Goal: Information Seeking & Learning: Compare options

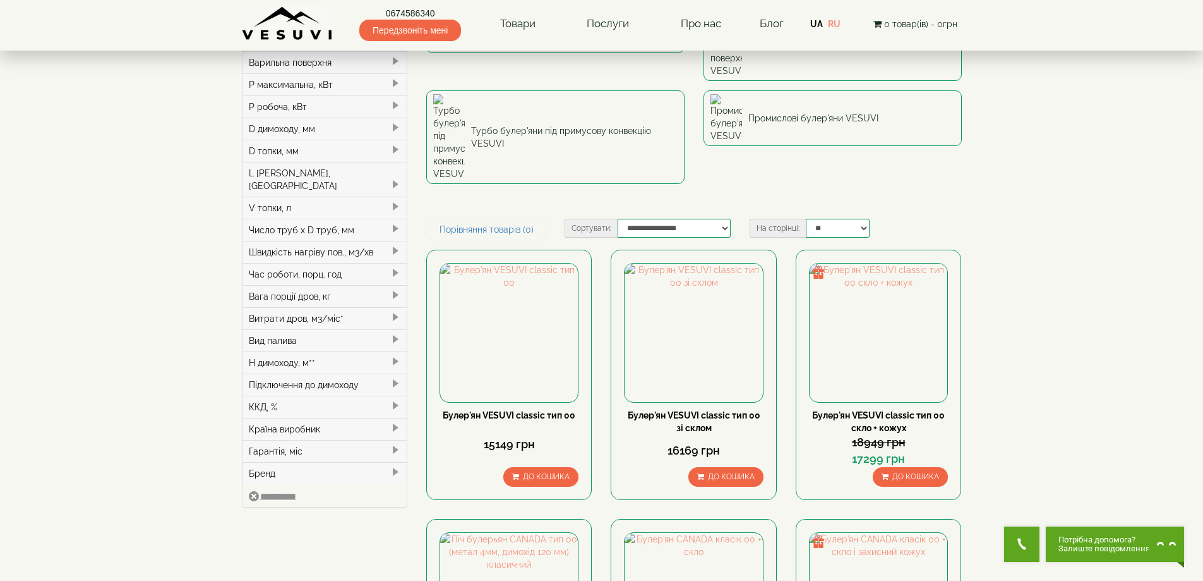
scroll to position [190, 0]
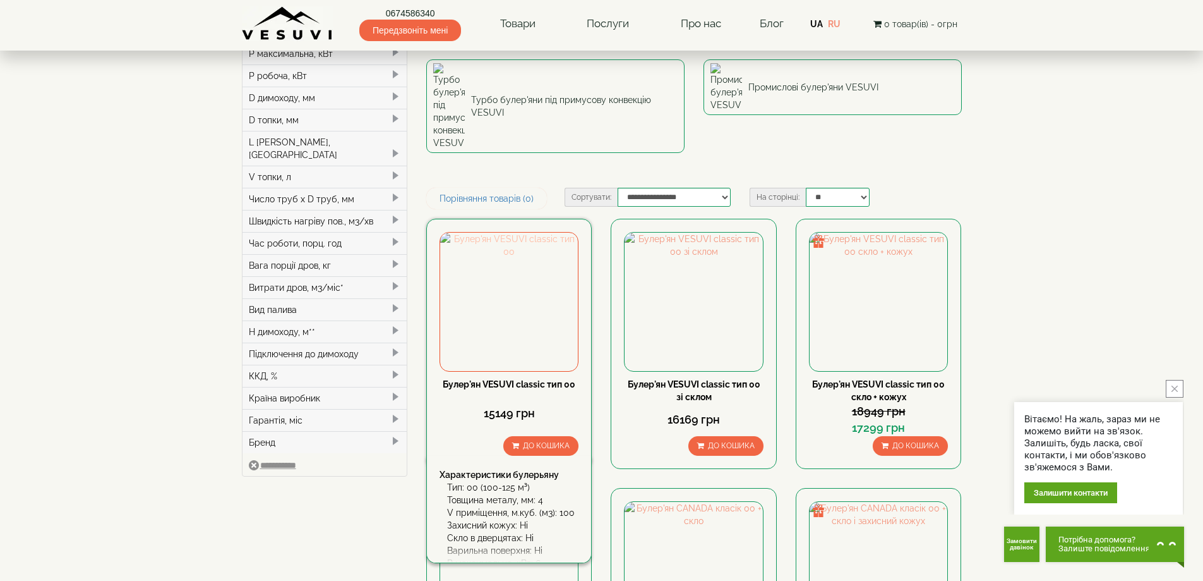
click at [511, 234] on img at bounding box center [509, 301] width 138 height 138
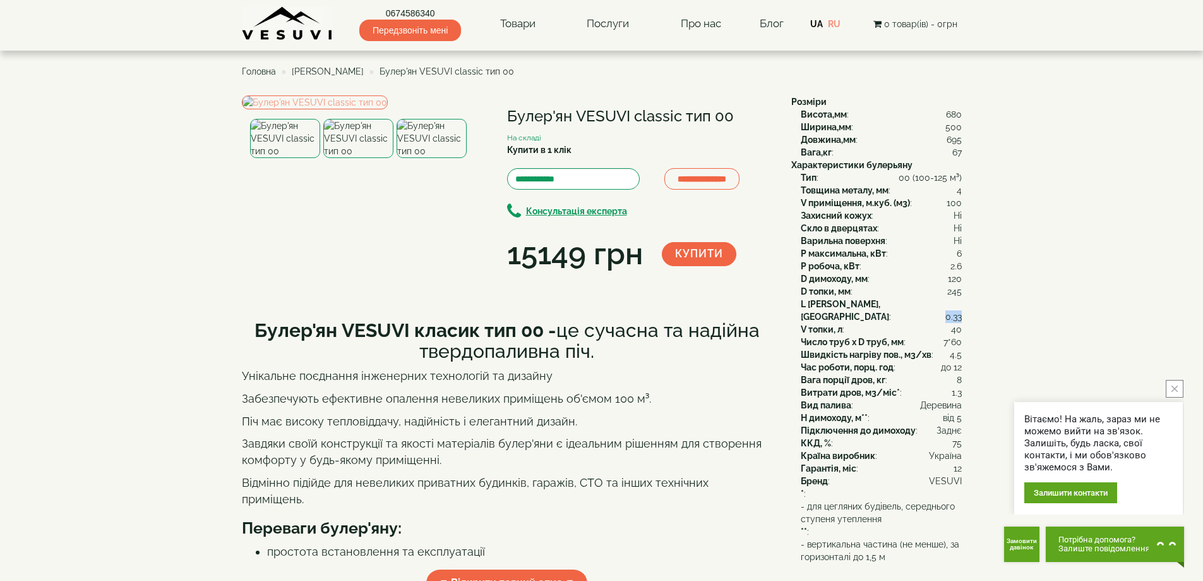
drag, startPoint x: 946, startPoint y: 303, endPoint x: 961, endPoint y: 304, distance: 15.2
click at [961, 310] on span "0.33" at bounding box center [954, 316] width 16 height 13
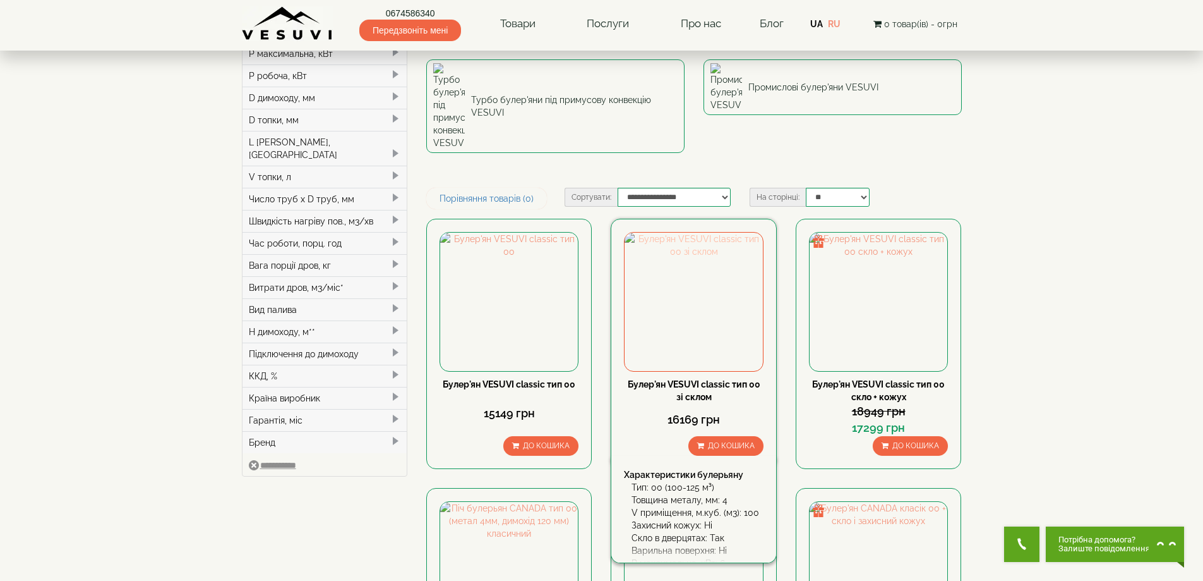
click at [698, 251] on img at bounding box center [694, 301] width 138 height 138
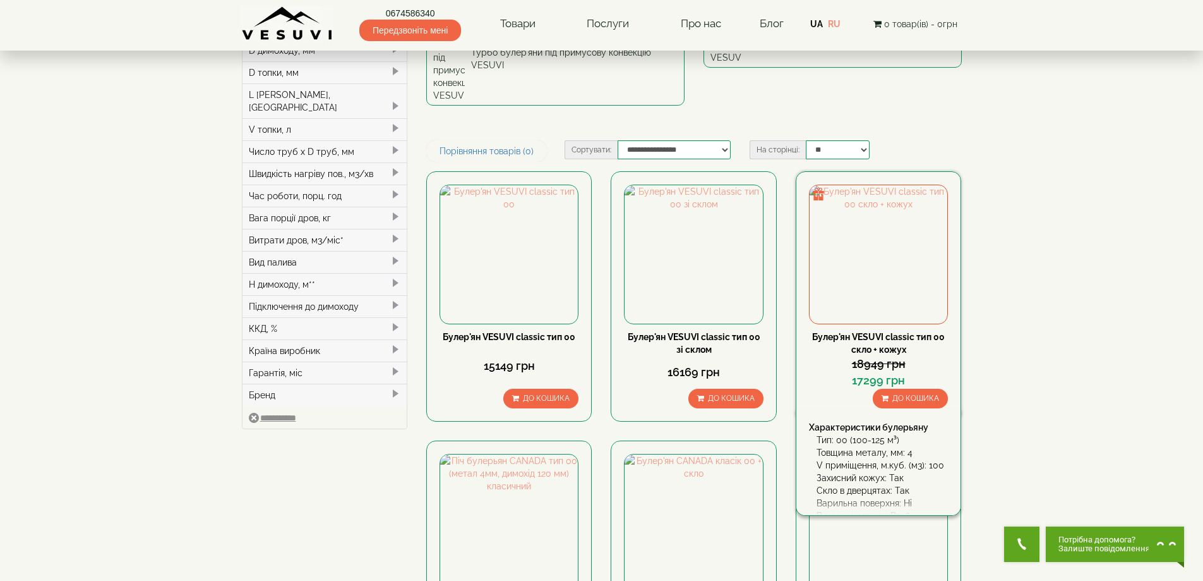
scroll to position [379, 0]
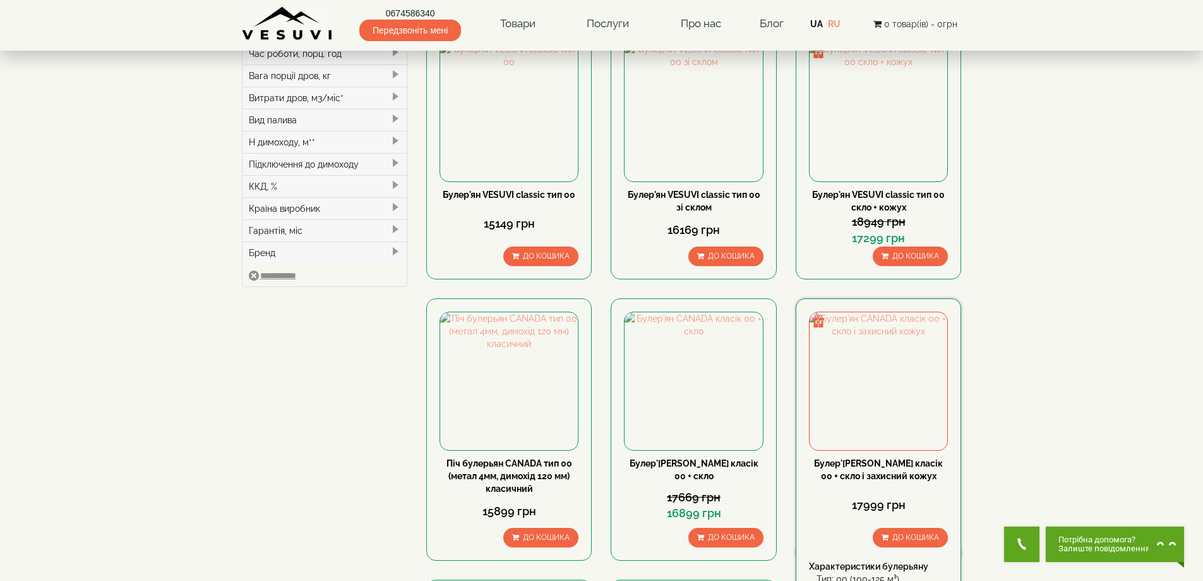
click at [877, 458] on link "Булер'[PERSON_NAME] класік 00 + скло і захисний кожух" at bounding box center [878, 469] width 129 height 23
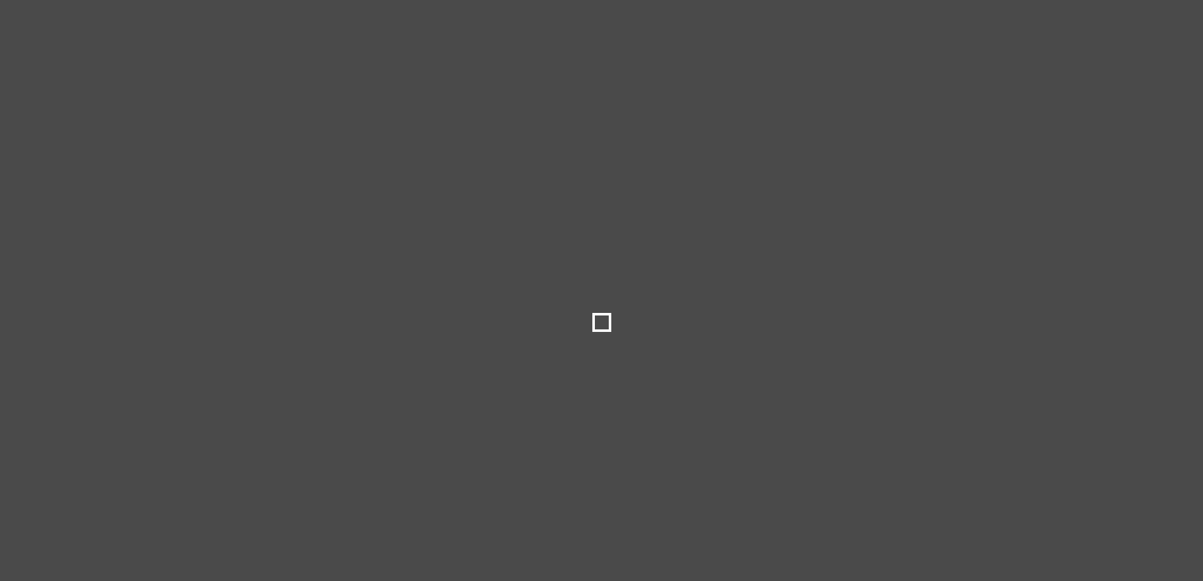
select select
